Goal: Contribute content: Contribute content

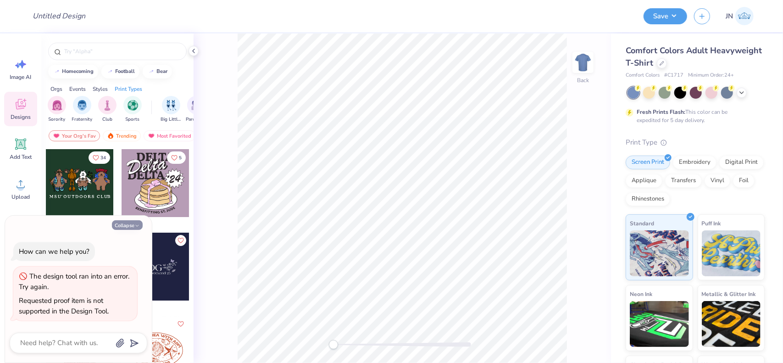
click at [118, 223] on button "Collapse" at bounding box center [127, 225] width 31 height 10
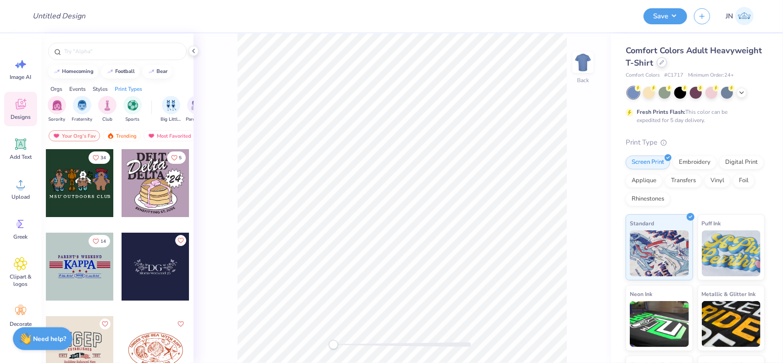
click at [664, 63] on icon at bounding box center [662, 62] width 5 height 5
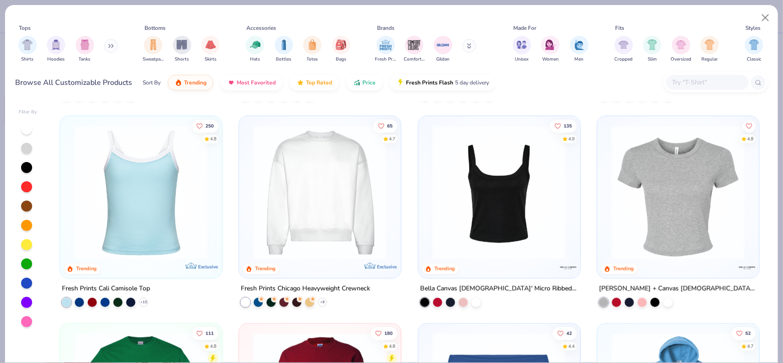
scroll to position [367, 0]
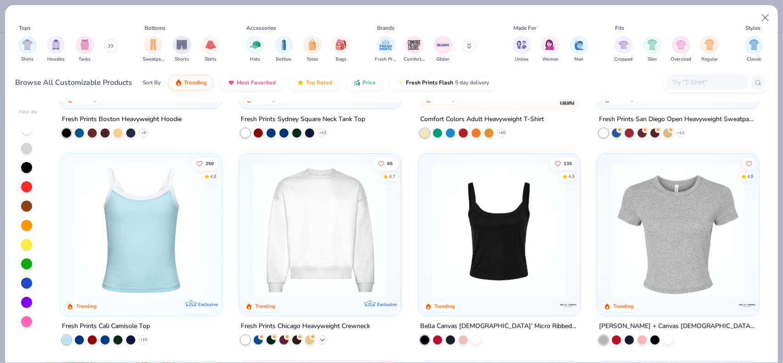
click at [320, 340] on icon at bounding box center [322, 339] width 7 height 7
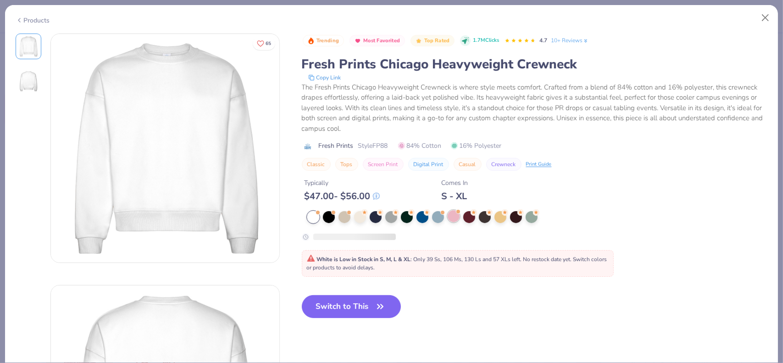
click at [455, 216] on div at bounding box center [454, 216] width 12 height 12
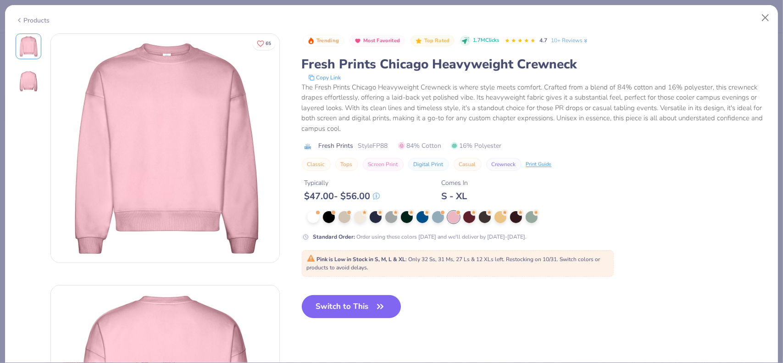
click at [344, 299] on button "Switch to This" at bounding box center [352, 306] width 100 height 23
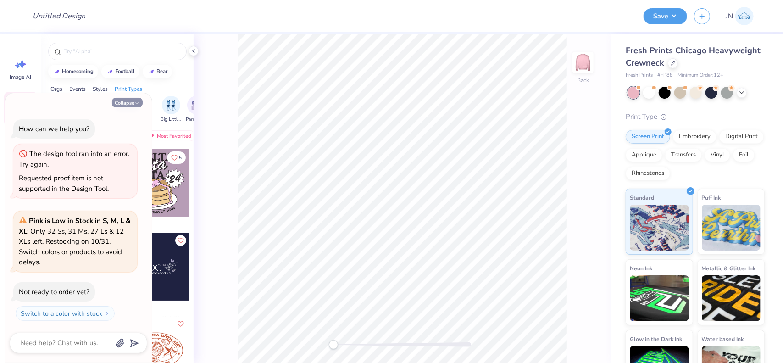
click at [129, 107] on button "Collapse" at bounding box center [127, 103] width 31 height 10
type textarea "x"
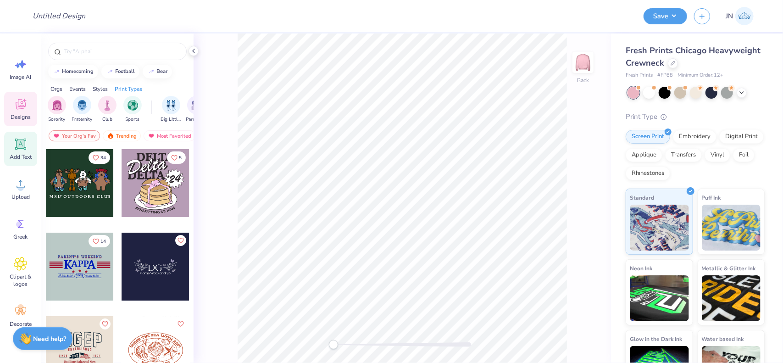
click at [27, 159] on span "Add Text" at bounding box center [21, 156] width 22 height 7
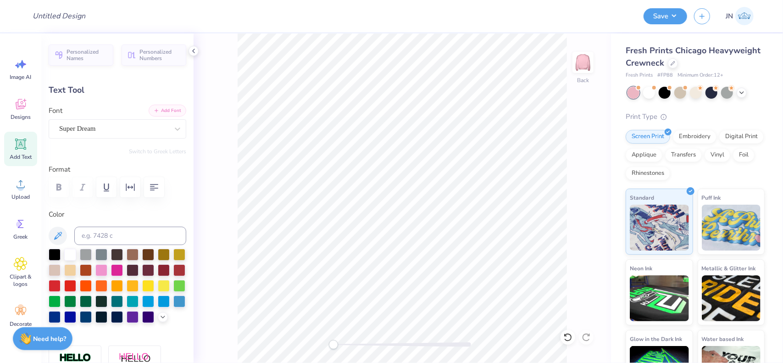
click at [141, 128] on div "Super Dream" at bounding box center [113, 129] width 111 height 14
click at [158, 109] on button "Add Font" at bounding box center [168, 111] width 38 height 12
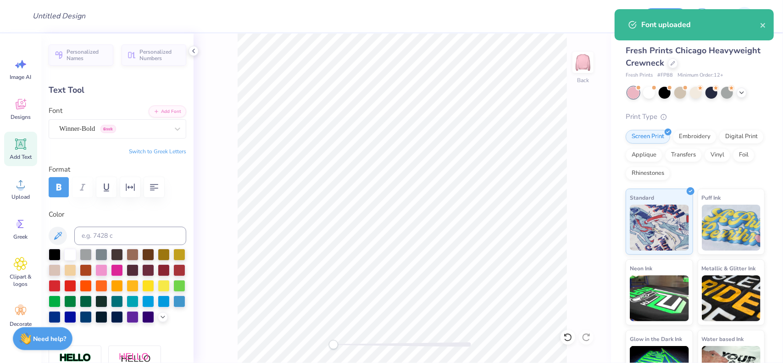
scroll to position [7, 1]
type textarea "women"
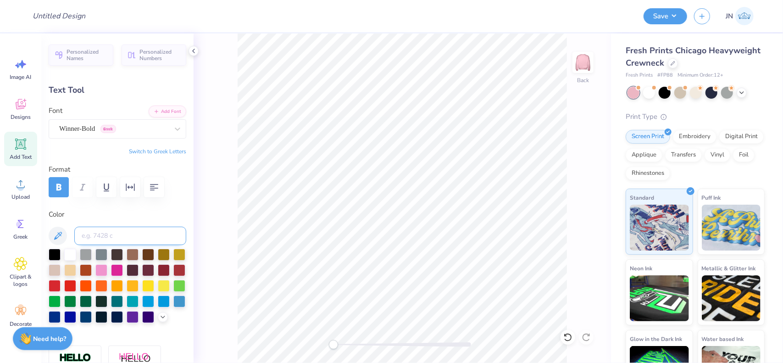
click at [107, 233] on input at bounding box center [130, 236] width 112 height 18
type input "705c"
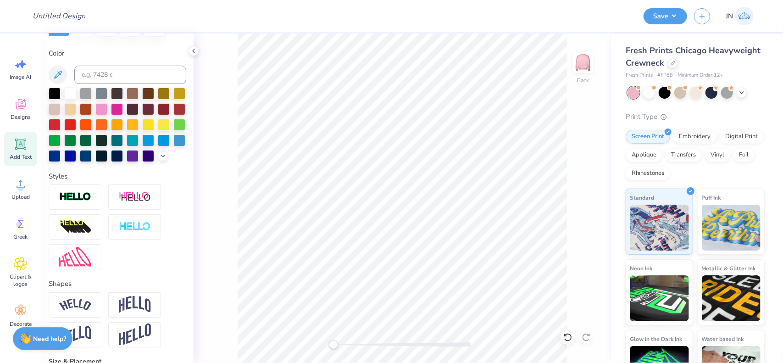
scroll to position [229, 0]
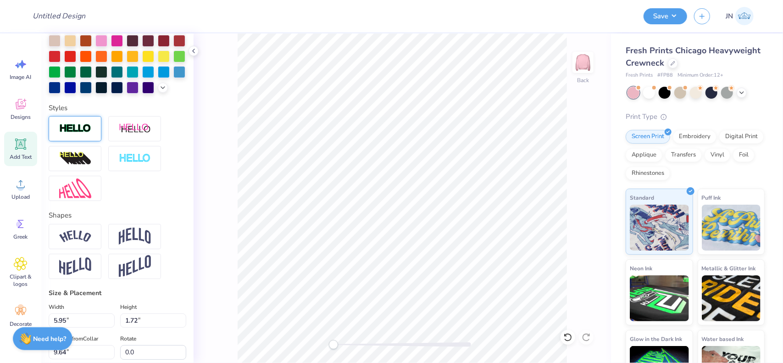
click at [91, 141] on div at bounding box center [75, 128] width 53 height 25
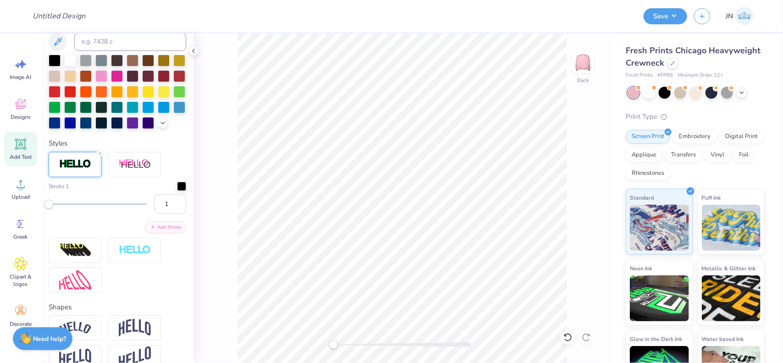
scroll to position [265, 0]
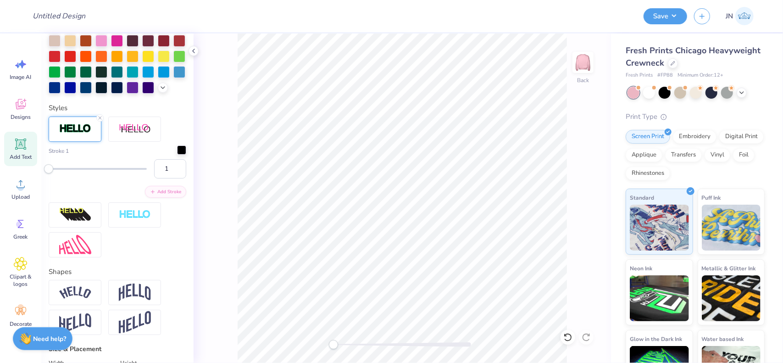
click at [177, 155] on div at bounding box center [181, 149] width 9 height 9
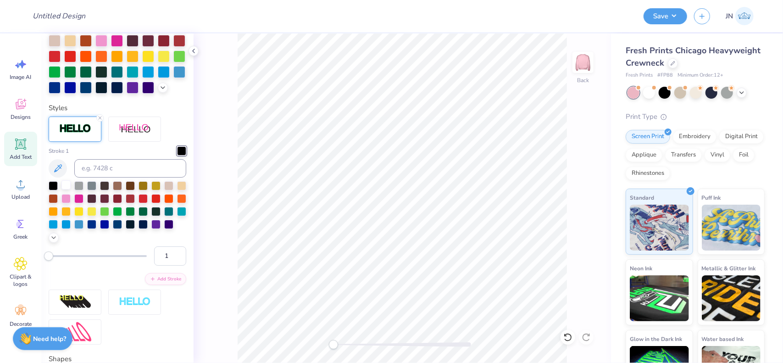
click at [68, 189] on div at bounding box center [65, 184] width 9 height 9
click at [165, 266] on input "1" at bounding box center [170, 255] width 32 height 19
click at [170, 266] on input "2" at bounding box center [170, 255] width 32 height 19
type input "3"
click at [170, 266] on input "3" at bounding box center [170, 255] width 32 height 19
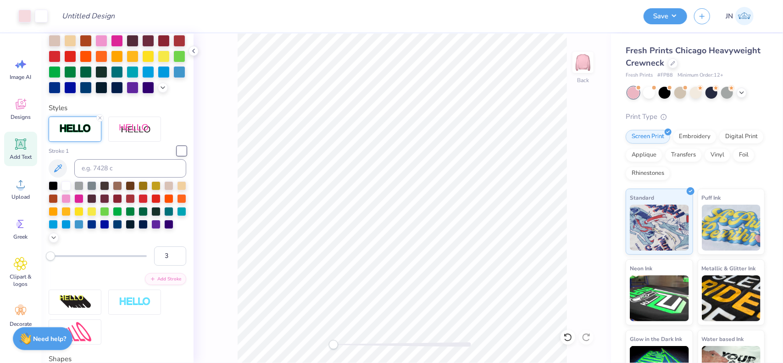
type input "11.35"
type input "2.06"
type input "9.47"
click at [239, 261] on div "Back" at bounding box center [402, 197] width 417 height 329
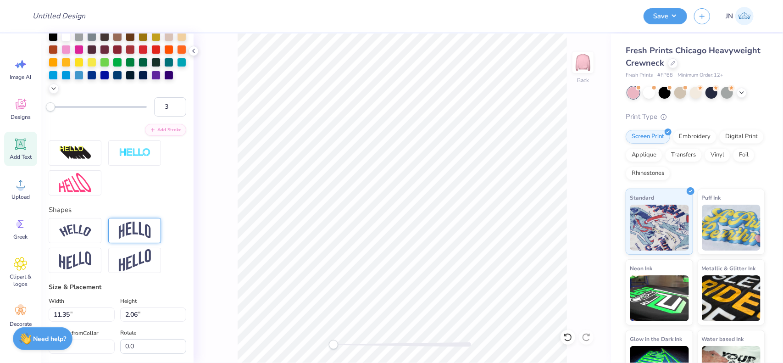
scroll to position [404, 0]
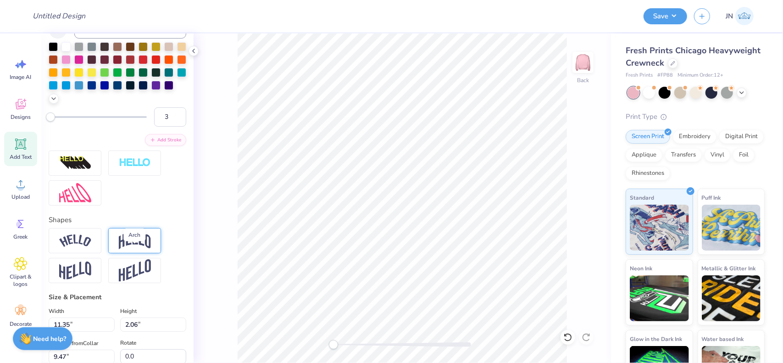
click at [131, 249] on img at bounding box center [135, 240] width 32 height 17
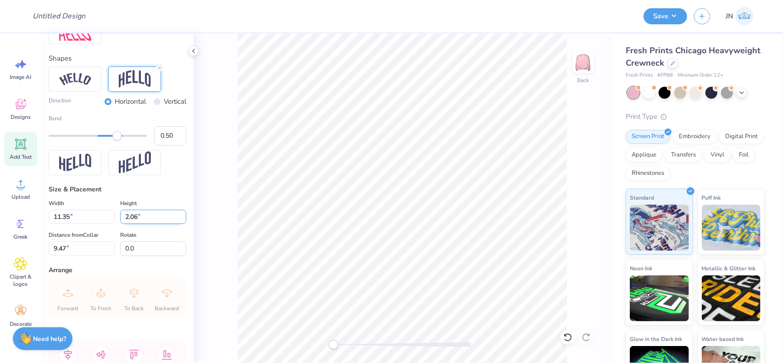
scroll to position [587, 0]
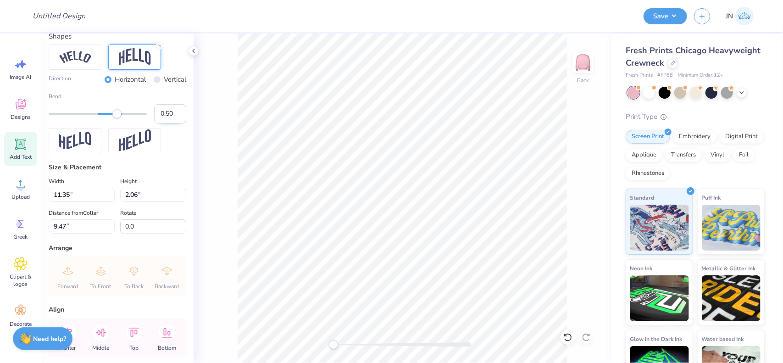
drag, startPoint x: 160, startPoint y: 125, endPoint x: 165, endPoint y: 126, distance: 5.5
click at [165, 123] on input "0.50" at bounding box center [170, 113] width 32 height 19
type input "0.1"
click at [166, 123] on input "0.10" at bounding box center [170, 113] width 32 height 19
type input "0.15"
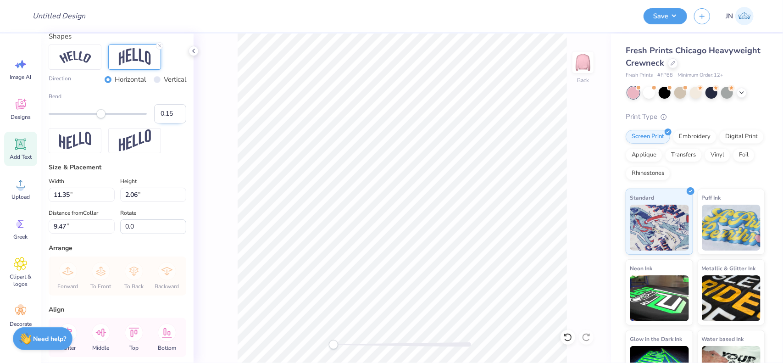
click at [167, 123] on input "0.15" at bounding box center [170, 113] width 32 height 19
type input "0.17"
drag, startPoint x: 161, startPoint y: 128, endPoint x: 170, endPoint y: 129, distance: 9.7
click at [170, 123] on input "0.17" at bounding box center [170, 113] width 32 height 19
type input "0.19"
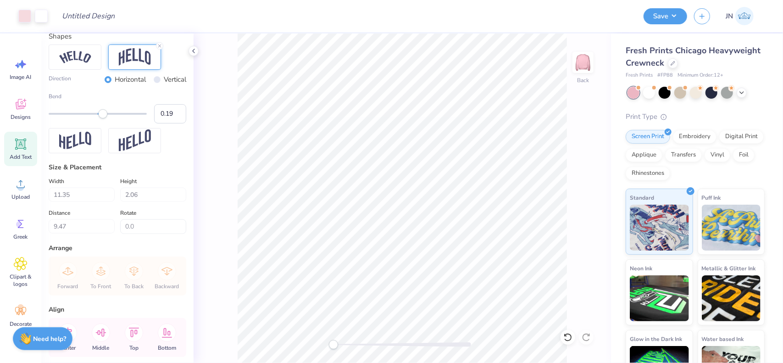
type input "2.84"
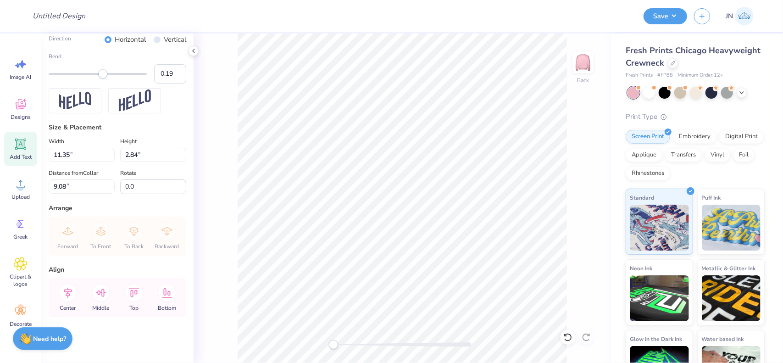
scroll to position [640, 0]
click at [71, 188] on input "9.08" at bounding box center [82, 186] width 66 height 14
type input "2.5"
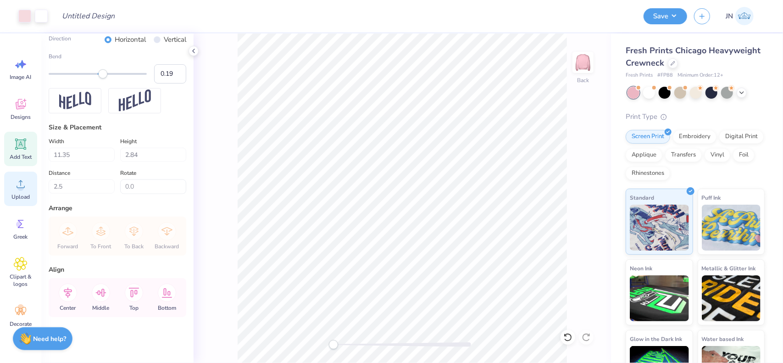
click at [29, 191] on div "Upload" at bounding box center [20, 189] width 33 height 34
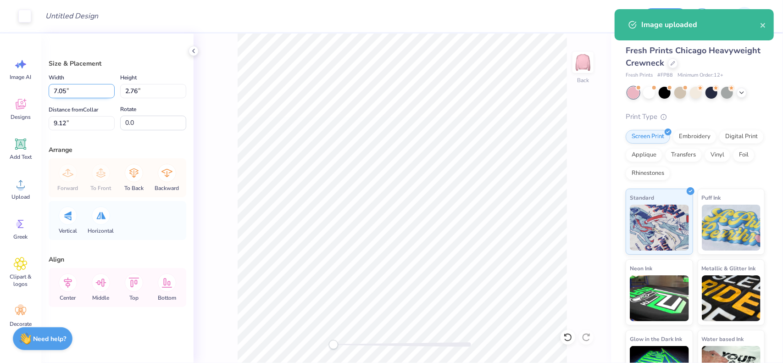
click at [68, 85] on input "7.05" at bounding box center [82, 91] width 66 height 14
drag, startPoint x: 70, startPoint y: 84, endPoint x: 43, endPoint y: 89, distance: 27.1
click at [44, 89] on div "Size & Placement Width 7.05 7.05 " Height 2.76 2.76 " Distance from Collar 9.12…" at bounding box center [117, 197] width 152 height 329
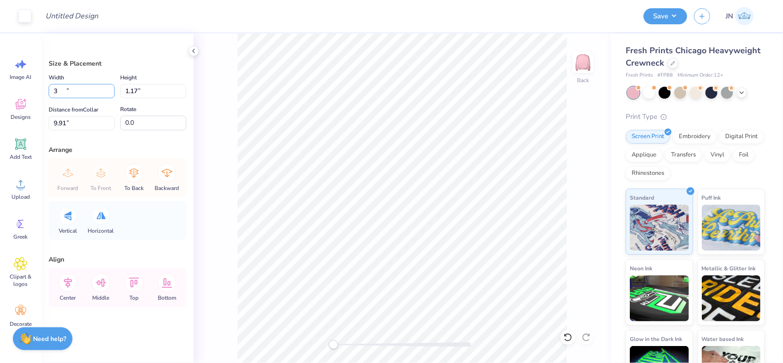
type input "3.00"
type input "1.17"
type input "9.91"
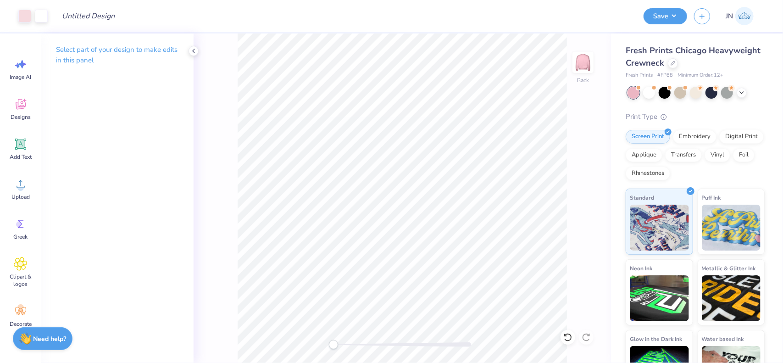
click at [248, 136] on div "Back" at bounding box center [402, 197] width 417 height 329
click at [18, 147] on icon at bounding box center [21, 144] width 9 height 9
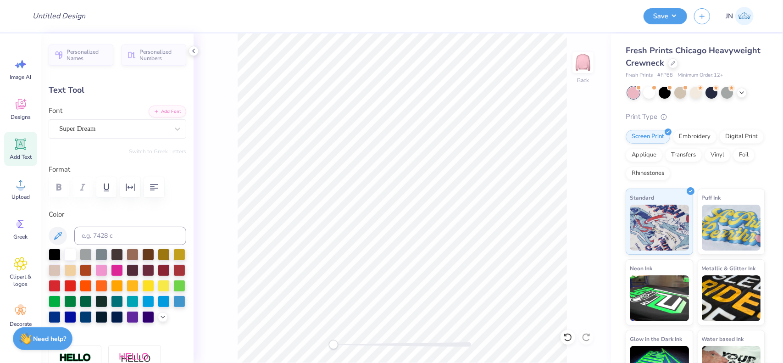
scroll to position [7, 1]
type textarea "i"
type textarea "IN BUSINESS"
click at [161, 111] on button "Add Font" at bounding box center [168, 111] width 38 height 12
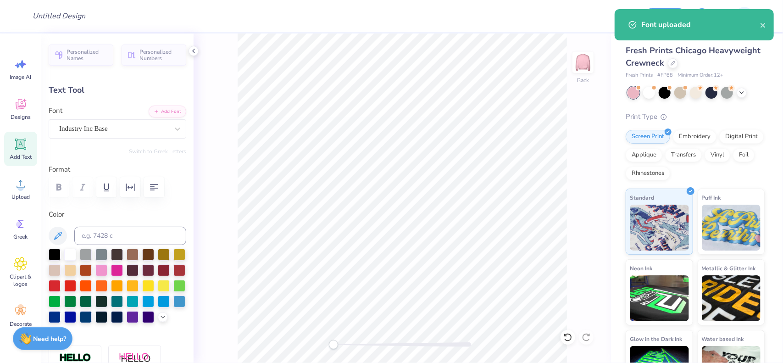
type input "7.30"
type input "0.90"
type input "9.60"
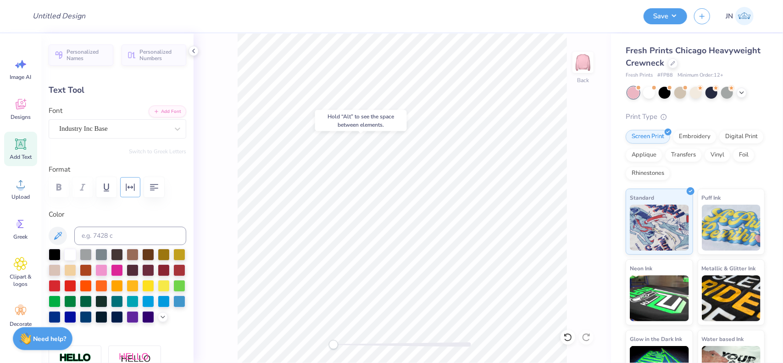
click at [131, 193] on button "button" at bounding box center [130, 187] width 20 height 20
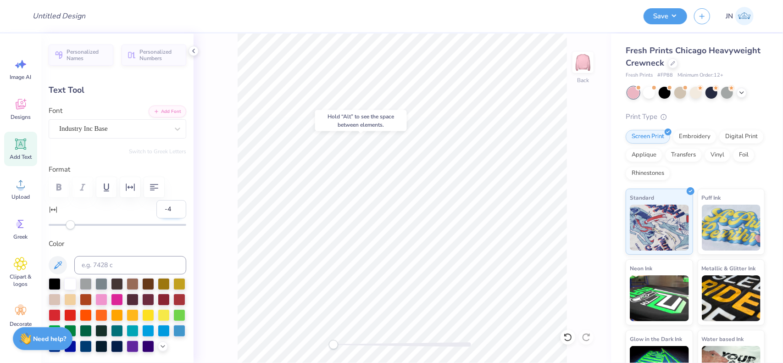
drag, startPoint x: 168, startPoint y: 212, endPoint x: 155, endPoint y: 214, distance: 12.9
click at [156, 214] on input "-4" at bounding box center [171, 209] width 30 height 18
drag, startPoint x: 167, startPoint y: 208, endPoint x: 157, endPoint y: 209, distance: 10.1
click at [157, 209] on input "-4" at bounding box center [171, 209] width 30 height 18
type input "10"
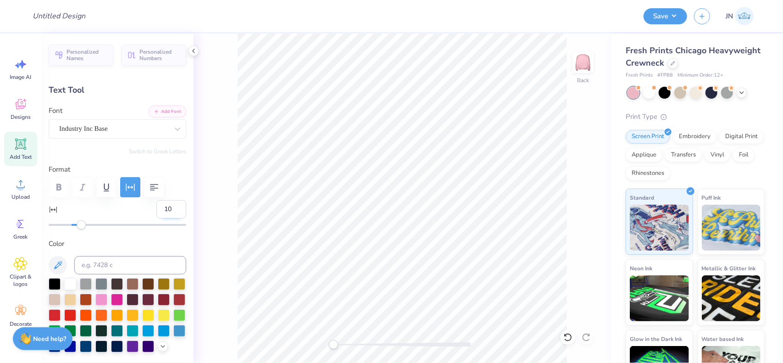
click at [160, 210] on input "10" at bounding box center [171, 209] width 30 height 18
type input "8.54"
type input "6.06"
type input "6.49"
type input "0.68"
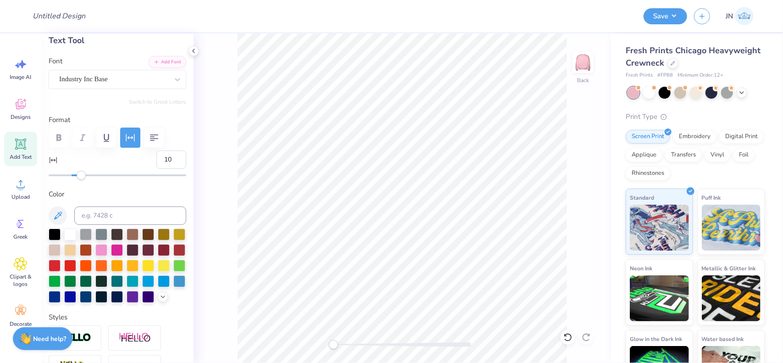
scroll to position [46, 0]
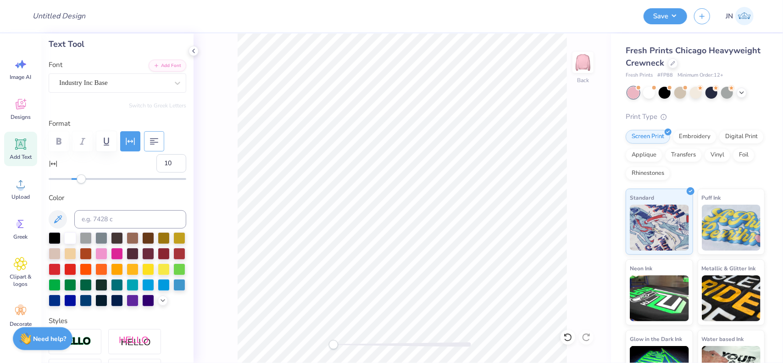
click at [154, 140] on icon "button" at bounding box center [154, 141] width 11 height 11
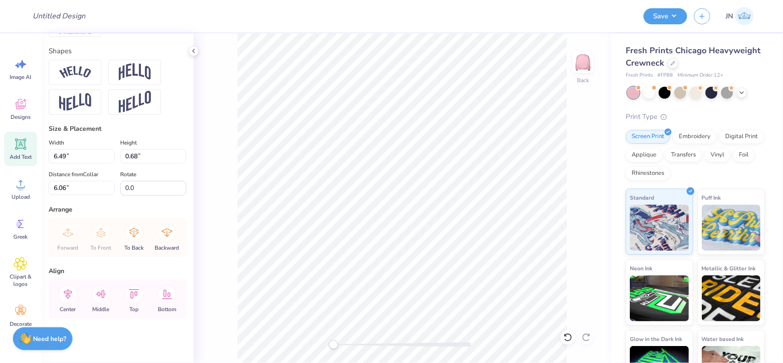
scroll to position [438, 0]
click at [74, 296] on icon at bounding box center [68, 292] width 18 height 18
type input "5.34"
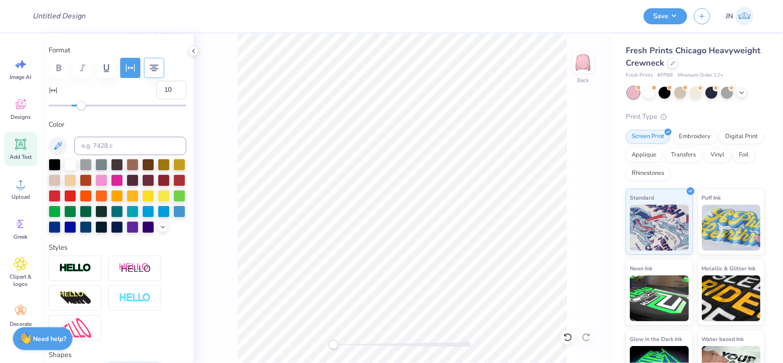
scroll to position [25, 0]
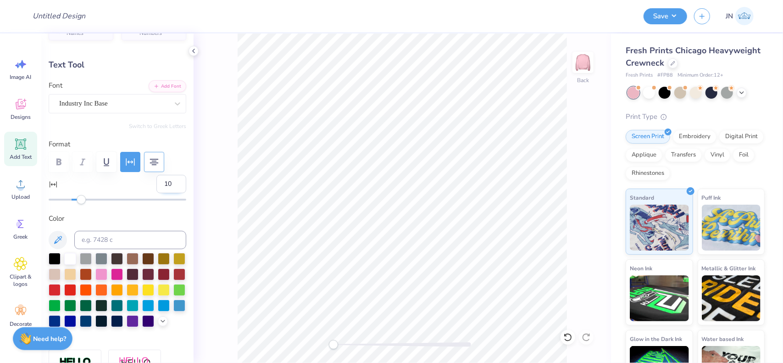
drag, startPoint x: 163, startPoint y: 183, endPoint x: 155, endPoint y: 184, distance: 8.3
click at [156, 184] on input "10" at bounding box center [171, 184] width 30 height 18
type input "7"
type input "5.35"
type input "0.59"
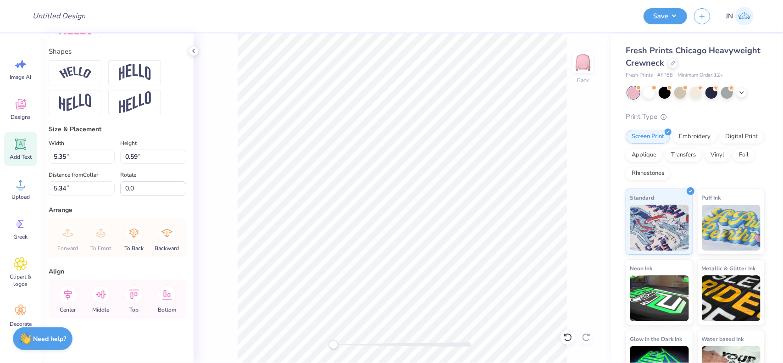
scroll to position [438, 0]
click at [73, 288] on icon at bounding box center [68, 292] width 18 height 18
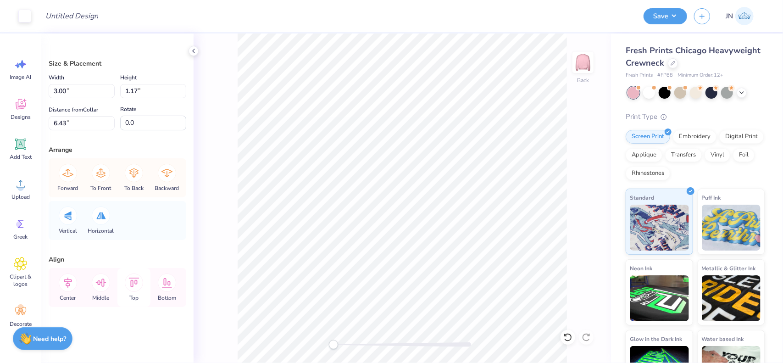
type input "2.27"
type input "0.89"
click at [66, 283] on icon at bounding box center [68, 282] width 18 height 18
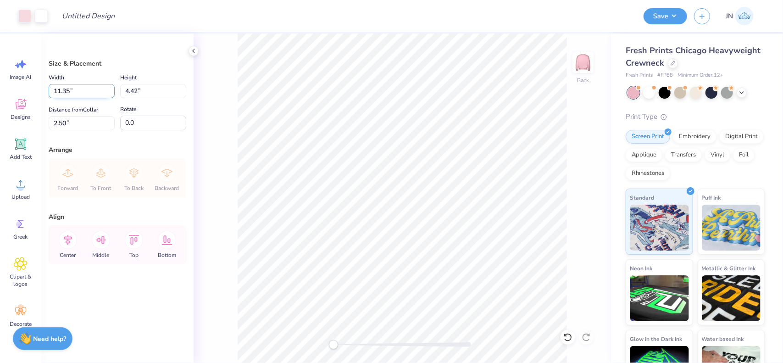
click at [56, 93] on input "11.35" at bounding box center [82, 91] width 66 height 14
type input "12.50"
type input "4.87"
click at [65, 122] on input "2.28" at bounding box center [82, 123] width 66 height 14
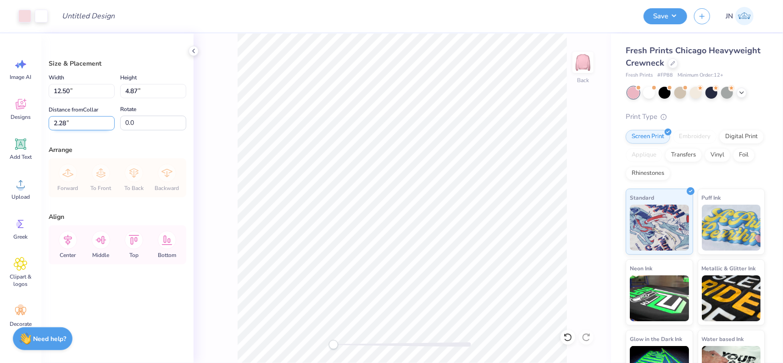
click at [65, 122] on input "2.28" at bounding box center [82, 123] width 66 height 14
type input "5"
type input "0"
type input "2.50"
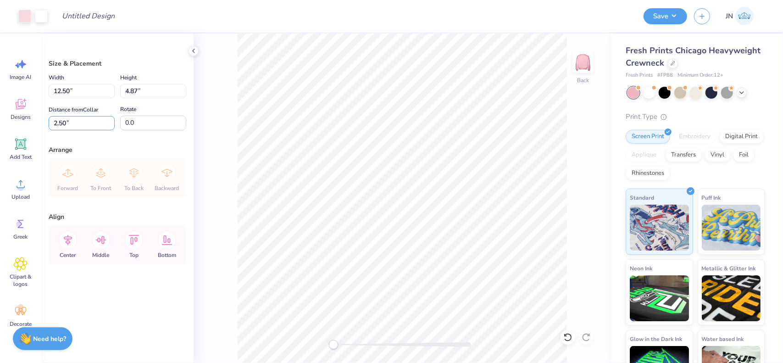
drag, startPoint x: 68, startPoint y: 122, endPoint x: 39, endPoint y: 125, distance: 29.0
click at [39, 125] on div "Art colors Design Title Save JN Image AI Designs Add Text Upload Greek Clipart …" at bounding box center [391, 181] width 783 height 363
type input "3.00"
click at [217, 138] on div "Back" at bounding box center [402, 197] width 417 height 329
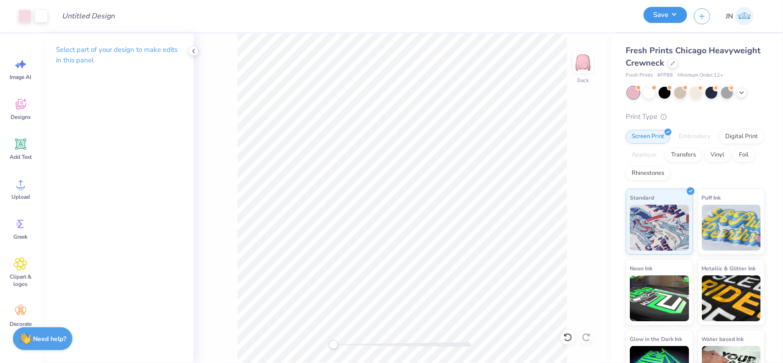
click at [671, 17] on button "Save" at bounding box center [666, 15] width 44 height 16
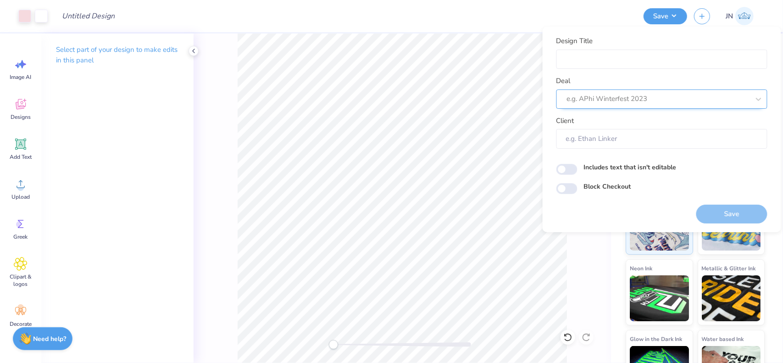
click at [644, 94] on div at bounding box center [658, 99] width 183 height 12
click at [585, 115] on div "Design Tool Gallery" at bounding box center [661, 123] width 211 height 22
click at [586, 122] on div "Design Tool Gallery" at bounding box center [662, 123] width 204 height 15
type input "DESIGN TOOL GALLERY"
type input "Design Tool Gallery User"
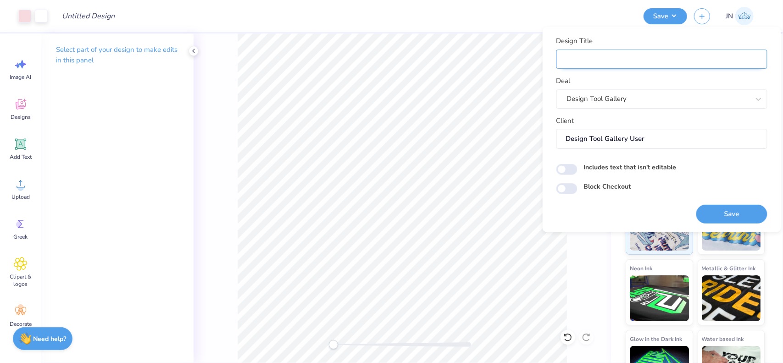
click at [615, 54] on input "Design Title" at bounding box center [661, 60] width 211 height 20
paste input "FPS240557"
type input "FPS240557"
drag, startPoint x: 612, startPoint y: 167, endPoint x: 646, endPoint y: 178, distance: 35.7
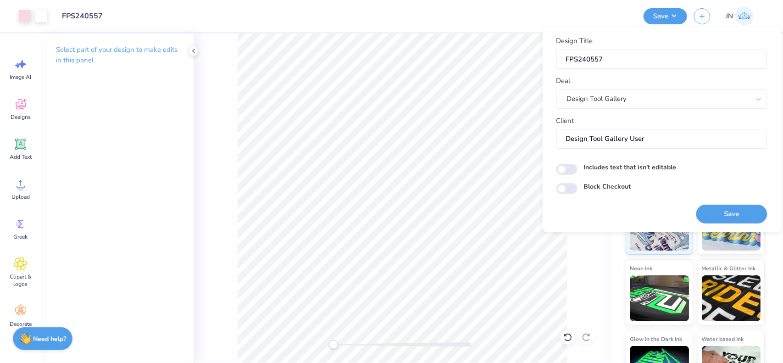
click at [612, 167] on label "Includes text that isn't editable" at bounding box center [630, 167] width 93 height 10
click at [577, 167] on input "Includes text that isn't editable" at bounding box center [566, 169] width 21 height 11
checkbox input "true"
click at [708, 206] on button "Save" at bounding box center [731, 214] width 71 height 19
